Goal: Information Seeking & Learning: Learn about a topic

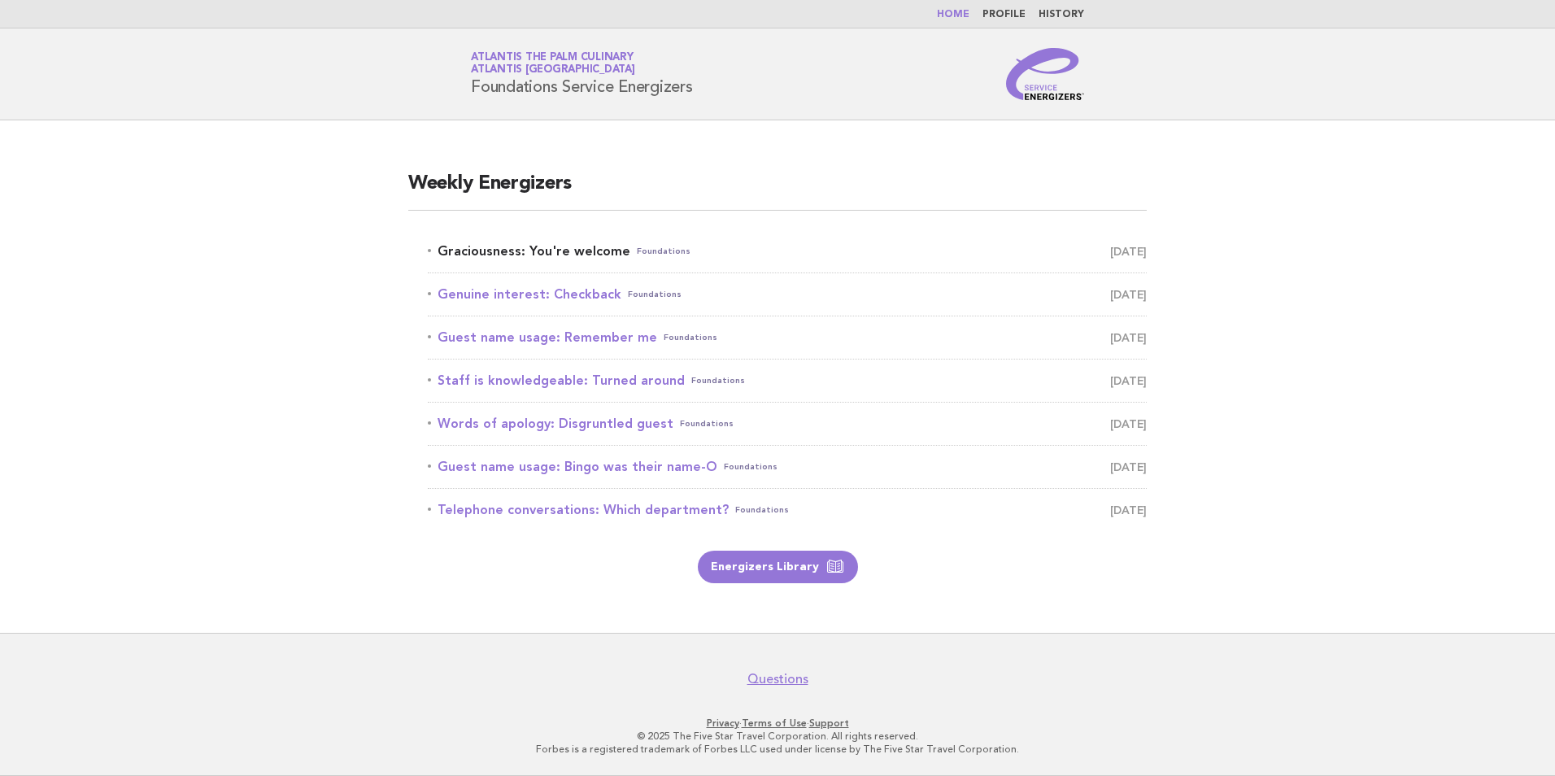
drag, startPoint x: 0, startPoint y: 0, endPoint x: 542, endPoint y: 255, distance: 598.5
click at [542, 255] on link "Graciousness: You're welcome Foundations [DATE]" at bounding box center [787, 251] width 719 height 23
click at [1039, 81] on img at bounding box center [1045, 74] width 78 height 52
click at [525, 255] on link "Genuine interest: Checkback Foundations October 8" at bounding box center [787, 251] width 719 height 23
